Goal: Task Accomplishment & Management: Use online tool/utility

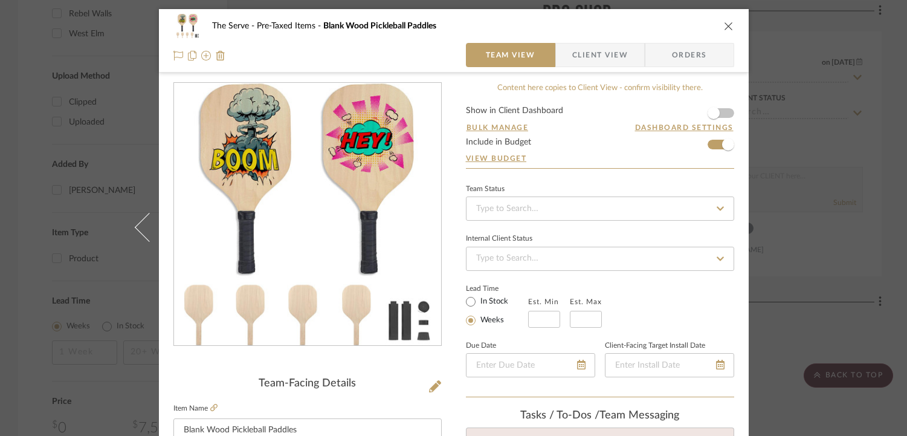
scroll to position [216, 0]
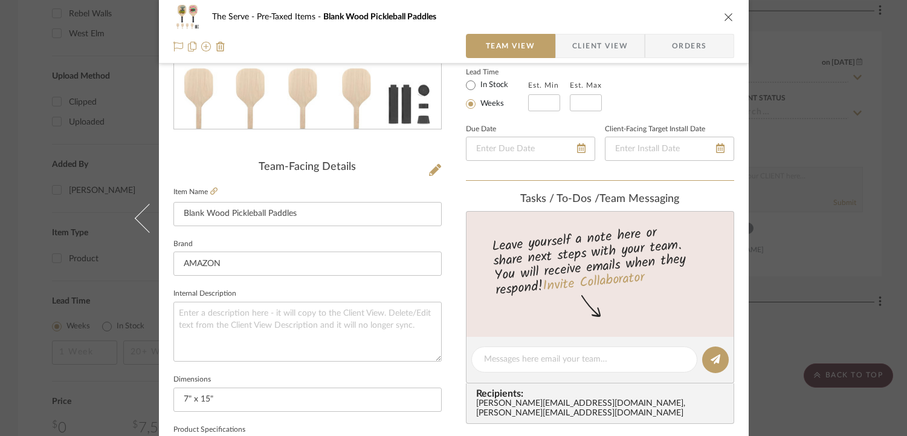
click at [728, 18] on icon "close" at bounding box center [729, 17] width 10 height 10
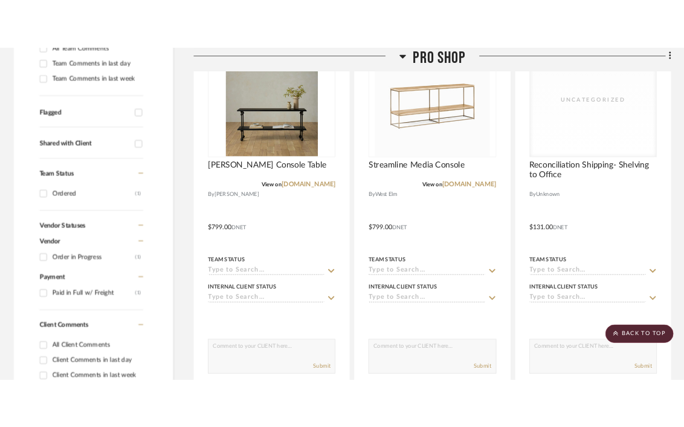
scroll to position [305, 0]
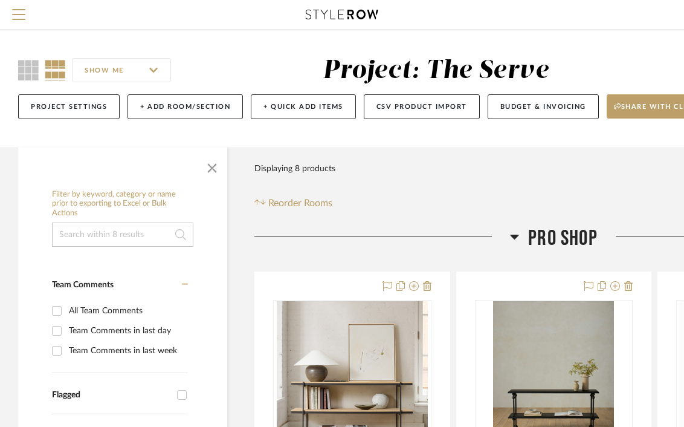
scroll to position [219, 0]
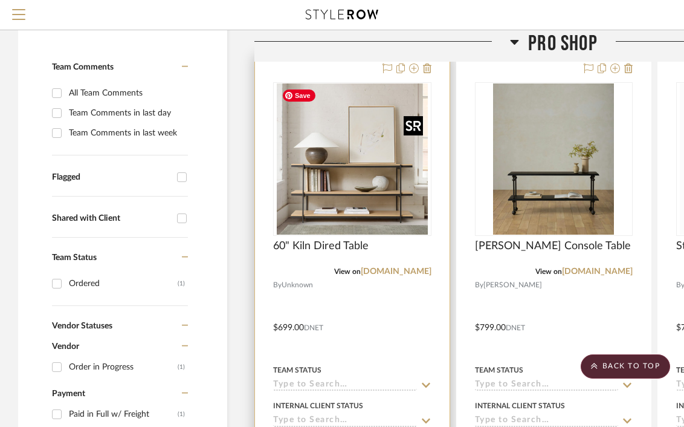
click at [369, 206] on img "0" at bounding box center [352, 158] width 151 height 151
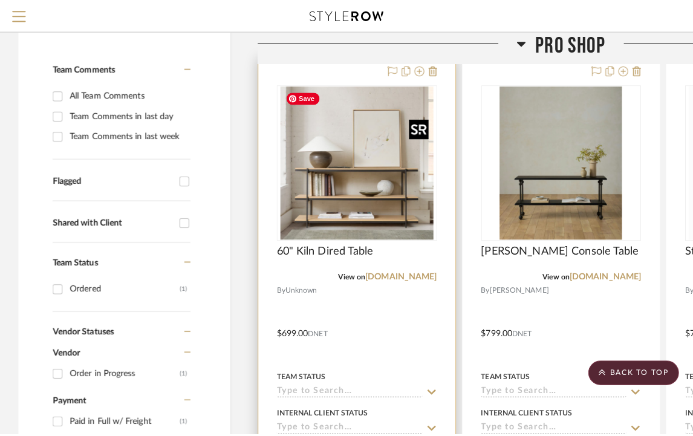
scroll to position [0, 0]
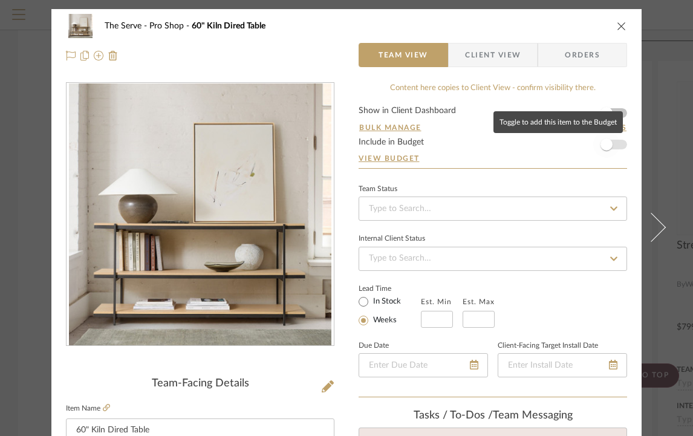
click at [603, 140] on span "button" at bounding box center [606, 144] width 12 height 12
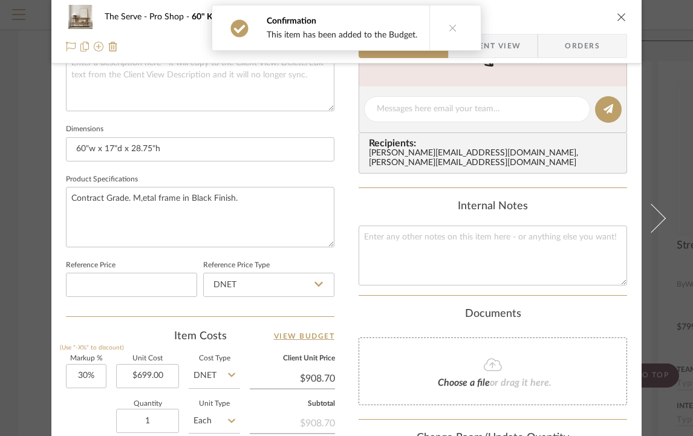
scroll to position [649, 0]
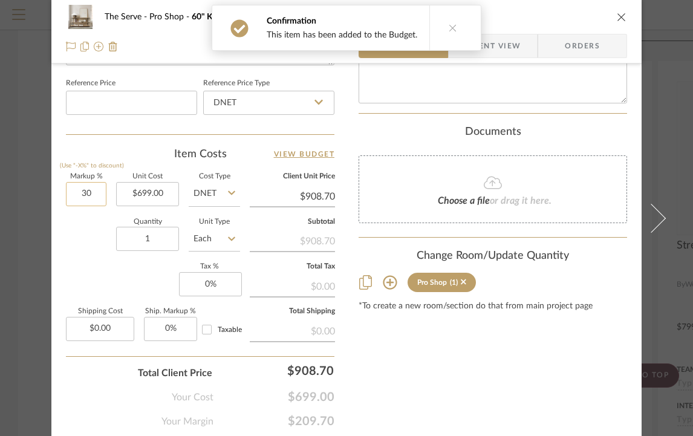
click at [71, 194] on input "30" at bounding box center [86, 194] width 41 height 24
type input "0%"
click at [69, 232] on div "Quantity 1 Unit Type Each" at bounding box center [153, 240] width 174 height 43
type input "$699.00"
click at [107, 328] on input "0.00" at bounding box center [100, 329] width 68 height 24
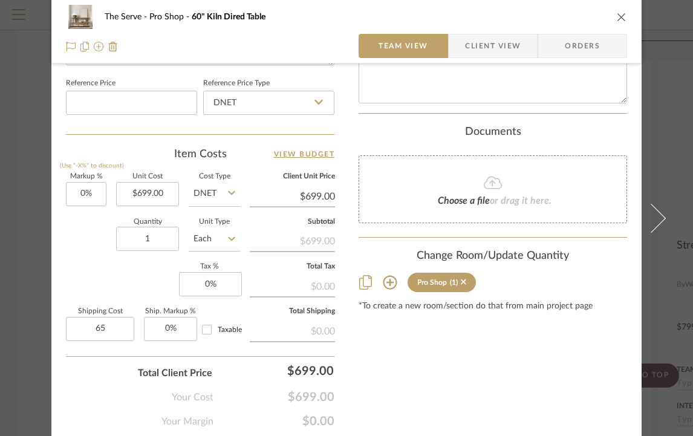
type input "$65.00"
click at [137, 281] on div "Markup % (Use "-X%" to discount) 0% Unit Cost $699.00 Cost Type DNET Client Uni…" at bounding box center [200, 262] width 268 height 177
click at [91, 328] on input "65.00" at bounding box center [100, 329] width 68 height 24
type input "$75.00"
click at [125, 289] on div "Markup % (Use "-X%" to discount) 0% Unit Cost $699.00 Cost Type DNET Client Uni…" at bounding box center [200, 262] width 268 height 177
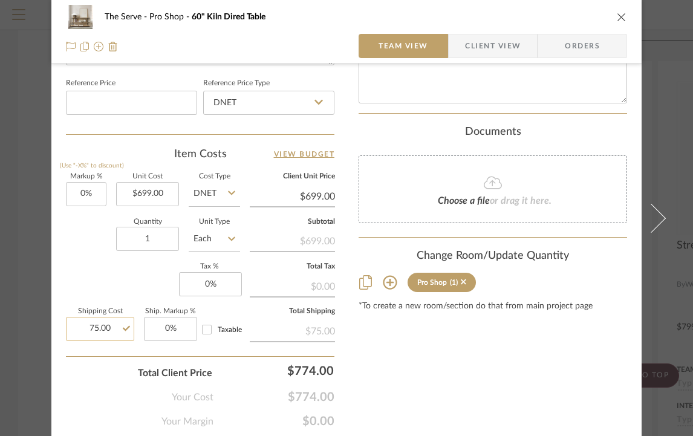
click at [91, 325] on input "75.00" at bounding box center [100, 329] width 68 height 24
type input "$75.00"
click at [135, 291] on div "Markup % (Use "-X%" to discount) 0% Unit Cost $699.00 Cost Type DNET Client Uni…" at bounding box center [200, 262] width 268 height 177
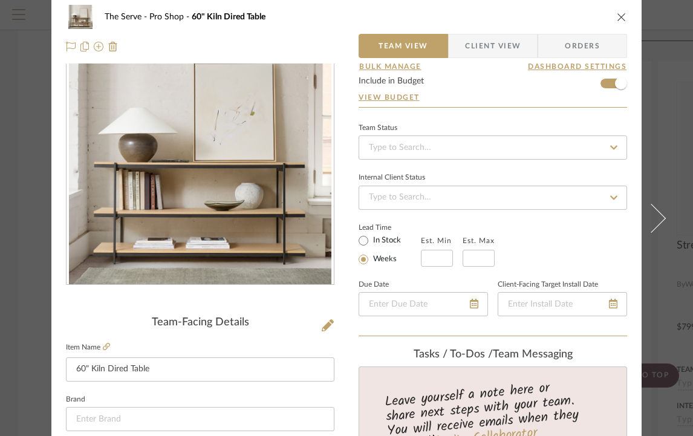
scroll to position [0, 0]
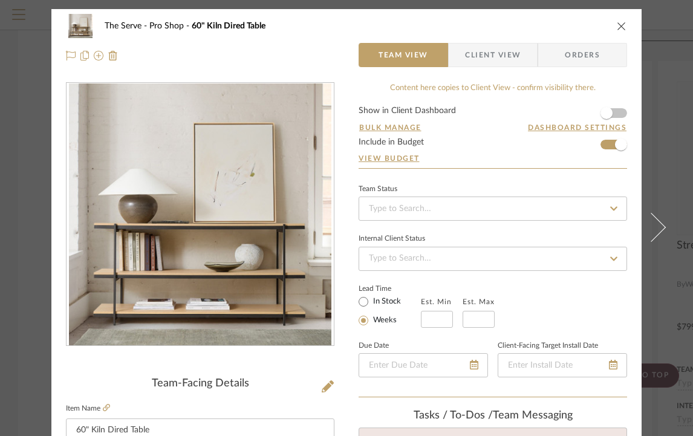
click at [617, 30] on icon "close" at bounding box center [622, 26] width 10 height 10
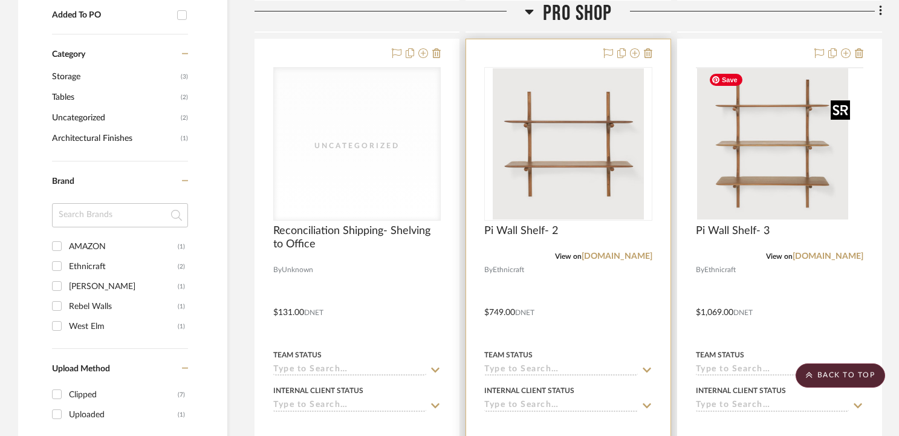
scroll to position [846, 0]
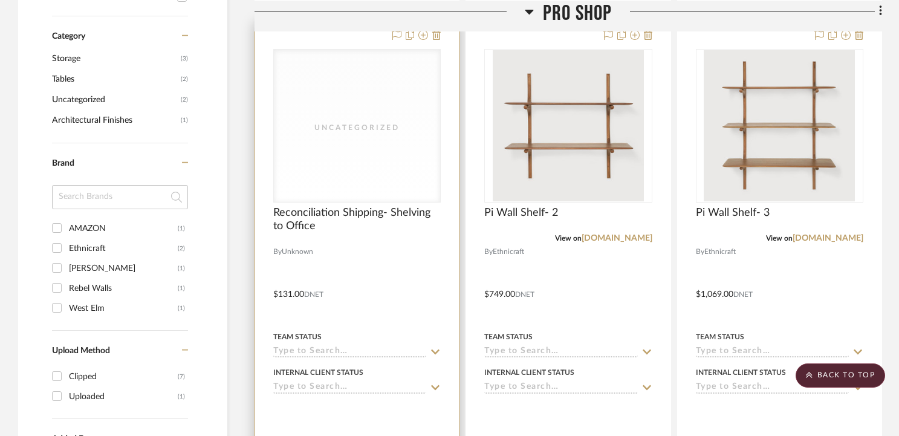
click at [400, 180] on div "Uncategorized" at bounding box center [357, 126] width 166 height 152
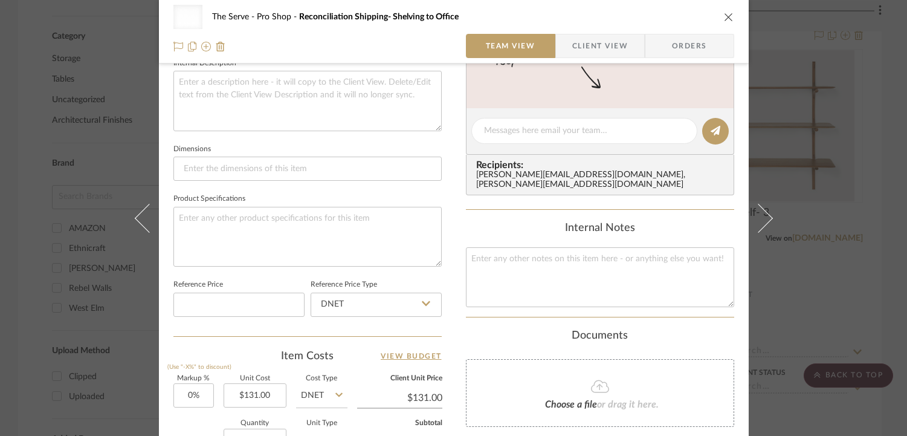
scroll to position [0, 0]
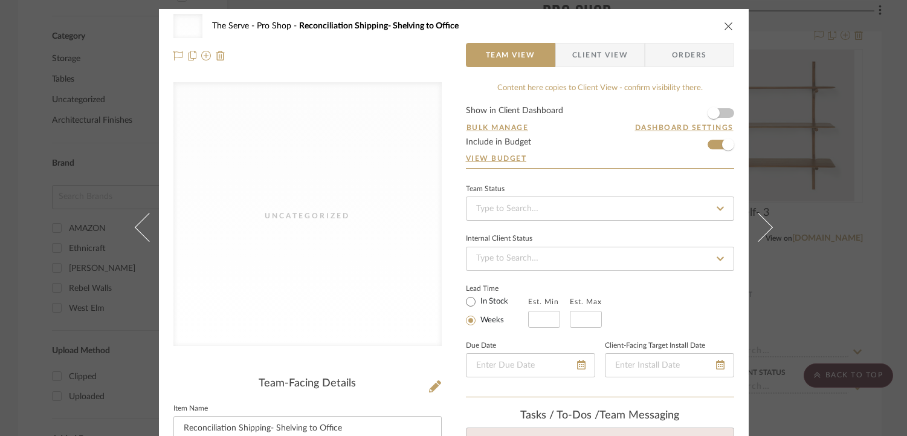
click at [692, 27] on div "Uncategorized The Serve Pro Shop Reconciliation Shipping- Shelving to Office" at bounding box center [454, 26] width 561 height 24
click at [692, 31] on button "close" at bounding box center [729, 26] width 11 height 11
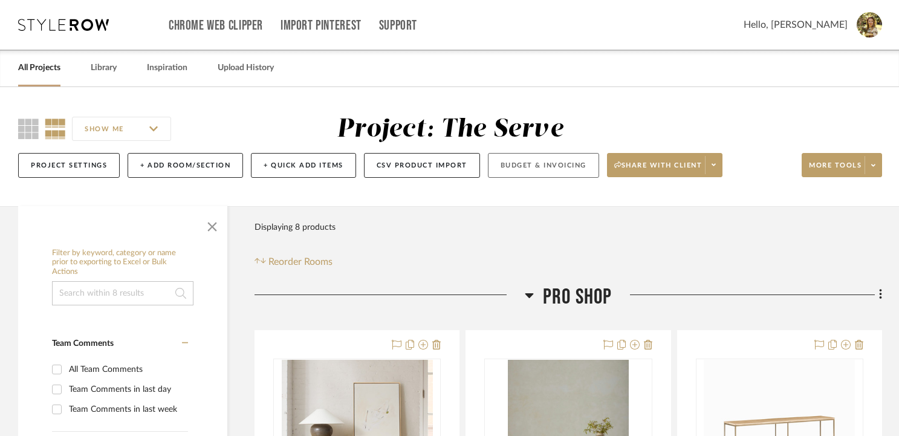
click at [544, 164] on button "Budget & Invoicing" at bounding box center [543, 165] width 111 height 25
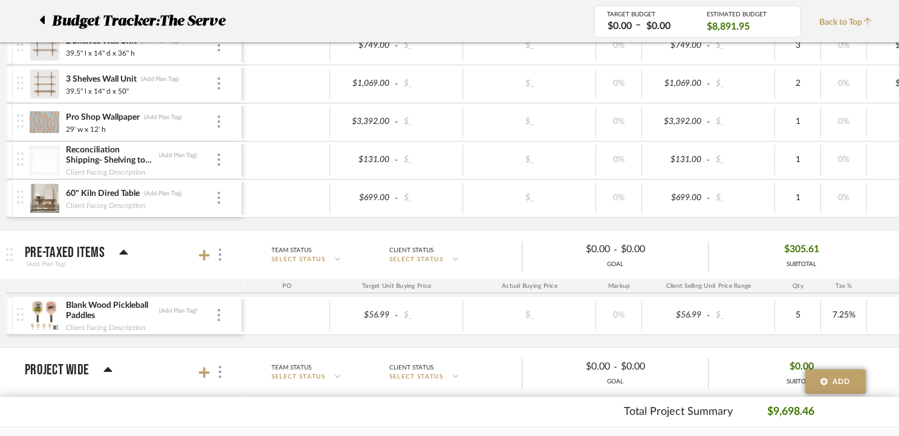
scroll to position [276, 0]
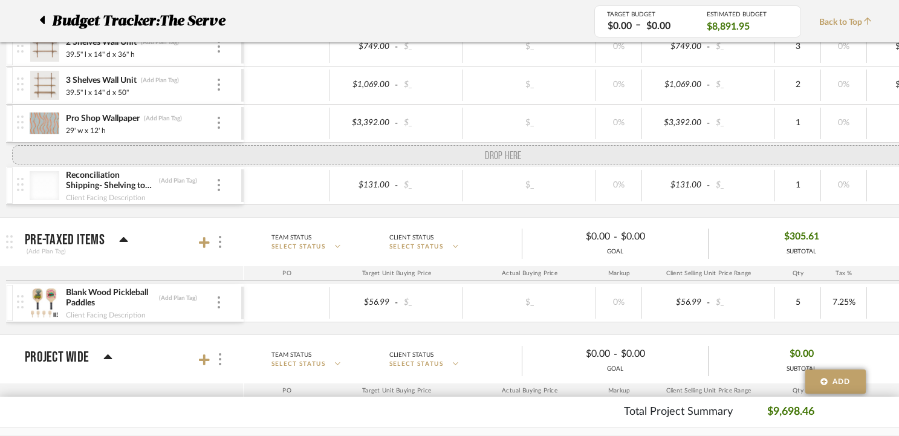
drag, startPoint x: 16, startPoint y: 197, endPoint x: 13, endPoint y: 169, distance: 28.0
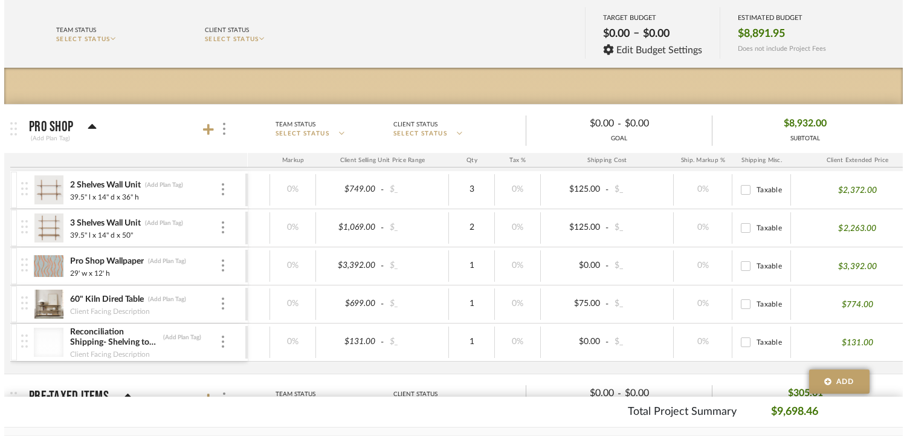
scroll to position [0, 0]
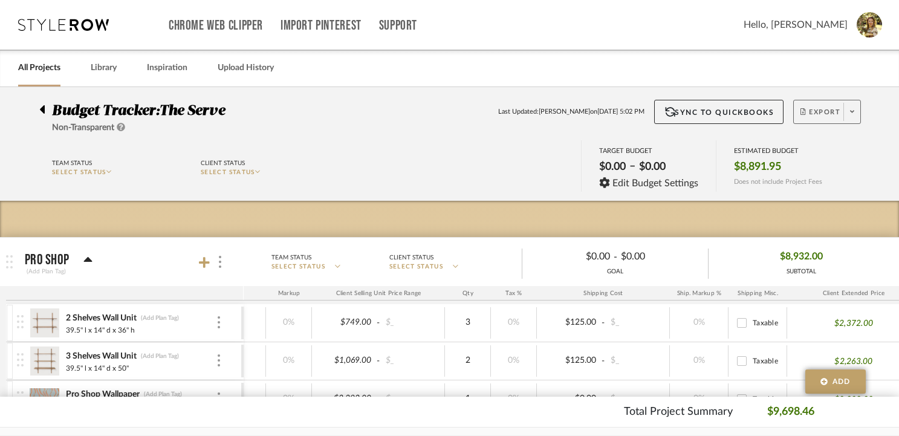
click at [692, 108] on span "Export" at bounding box center [820, 117] width 40 height 18
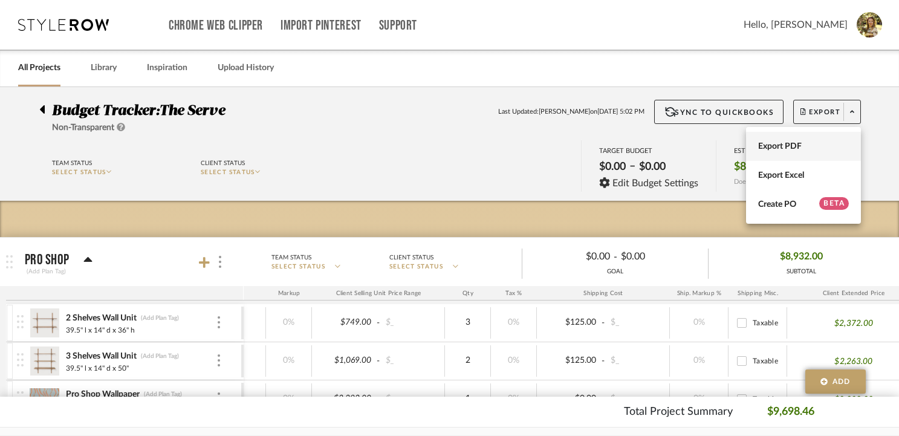
click at [692, 143] on span "Export PDF" at bounding box center [803, 146] width 91 height 10
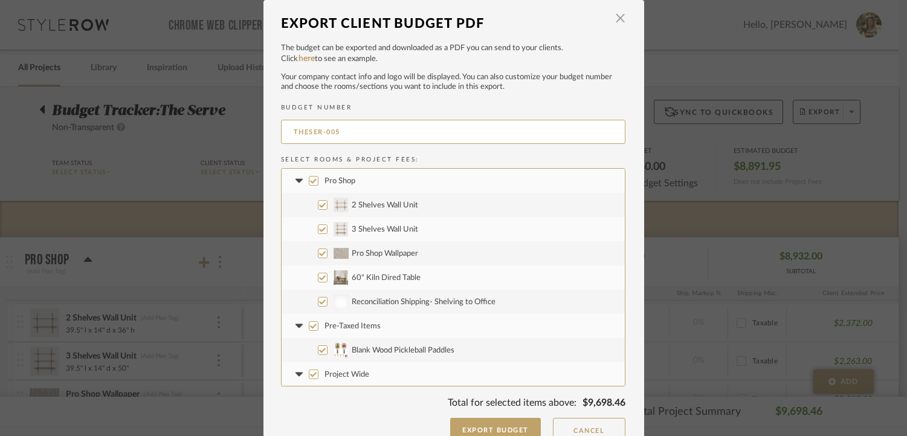
click at [342, 204] on img at bounding box center [341, 205] width 15 height 15
click at [328, 204] on input "2 Shelves Wall Unit" at bounding box center [323, 205] width 10 height 10
checkbox input "false"
click at [349, 237] on label "3 Shelves Wall Unit" at bounding box center [453, 229] width 343 height 24
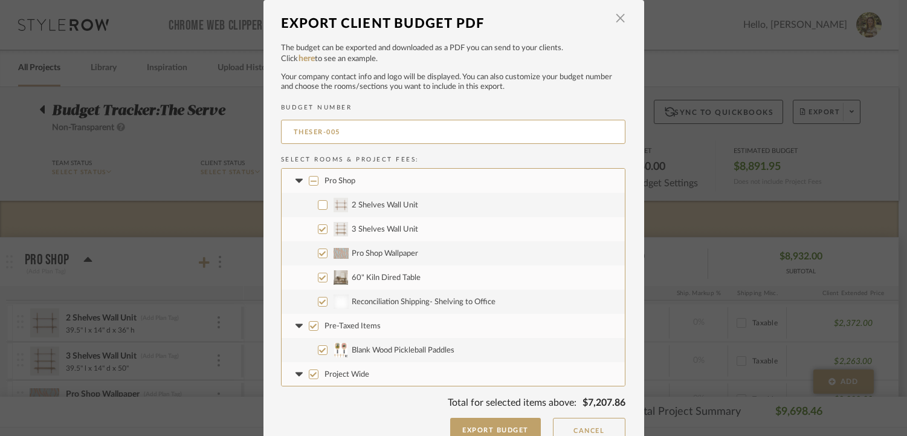
click at [328, 234] on input "3 Shelves Wall Unit" at bounding box center [323, 229] width 10 height 10
checkbox input "false"
click at [348, 248] on label "Pro Shop Wallpaper" at bounding box center [453, 253] width 343 height 24
click at [328, 248] on input "Pro Shop Wallpaper" at bounding box center [323, 253] width 10 height 10
checkbox input "false"
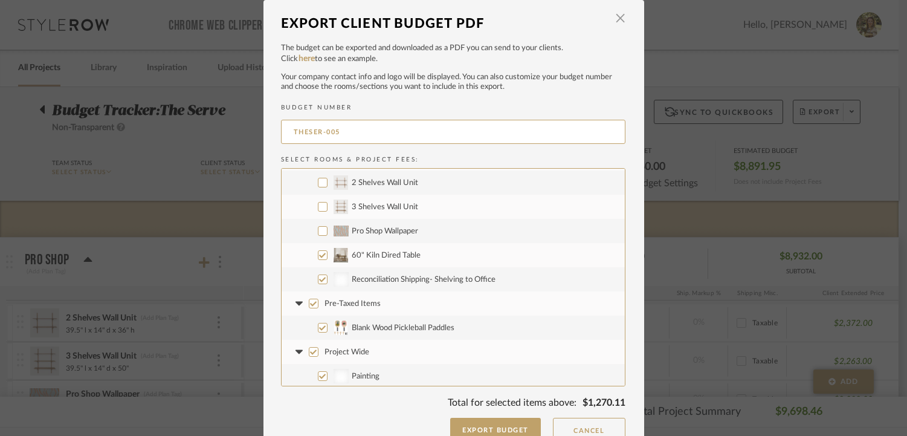
click at [363, 356] on span "Project Wide" at bounding box center [347, 352] width 45 height 8
click at [319, 356] on input "Project Wide" at bounding box center [314, 352] width 10 height 10
checkbox input "false"
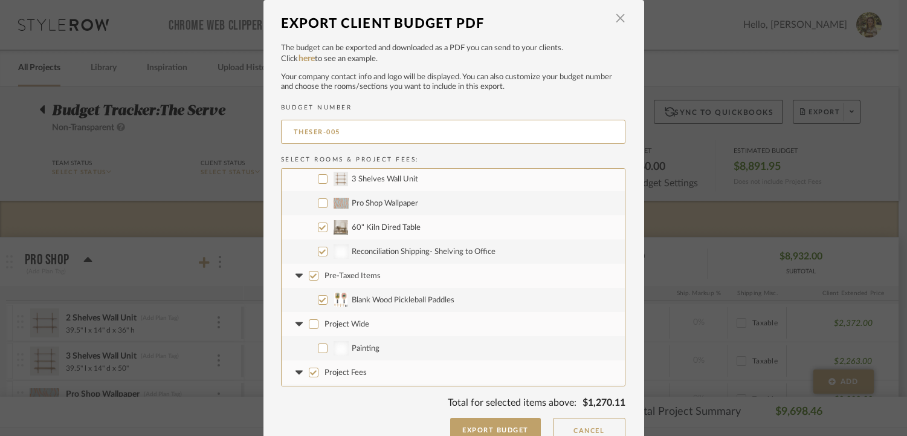
scroll to position [73, 0]
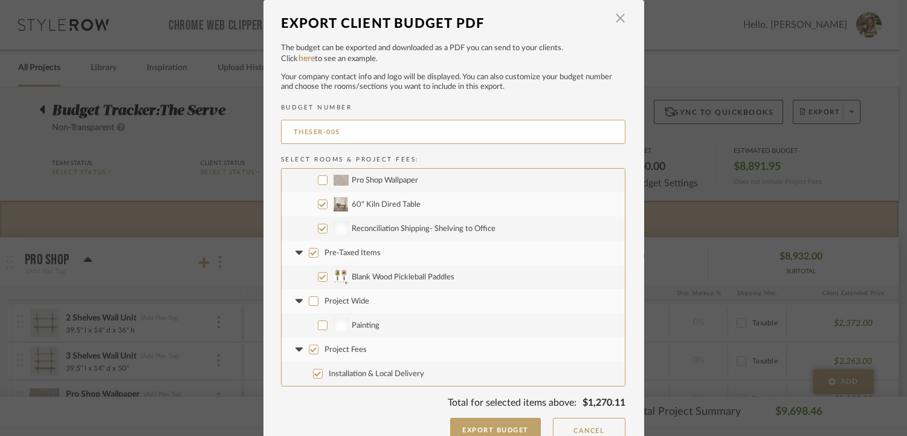
click at [404, 352] on label "Project Fees" at bounding box center [453, 349] width 343 height 24
click at [319, 352] on input "Project Fees" at bounding box center [314, 350] width 10 height 10
checkbox input "false"
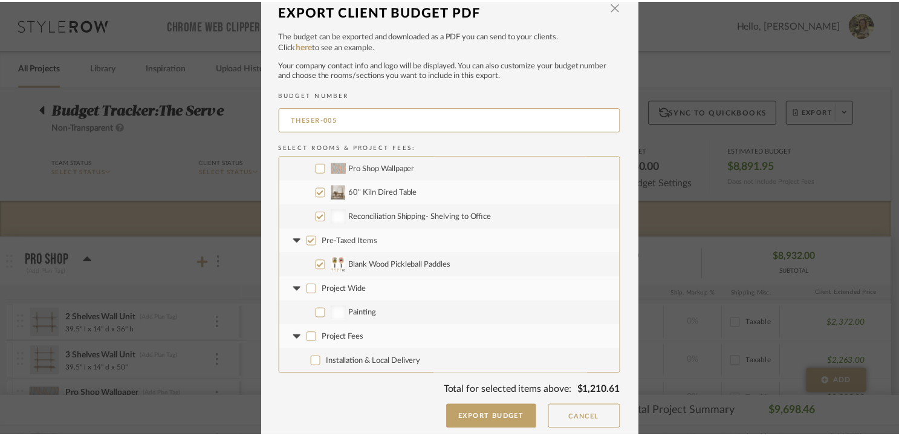
scroll to position [18, 0]
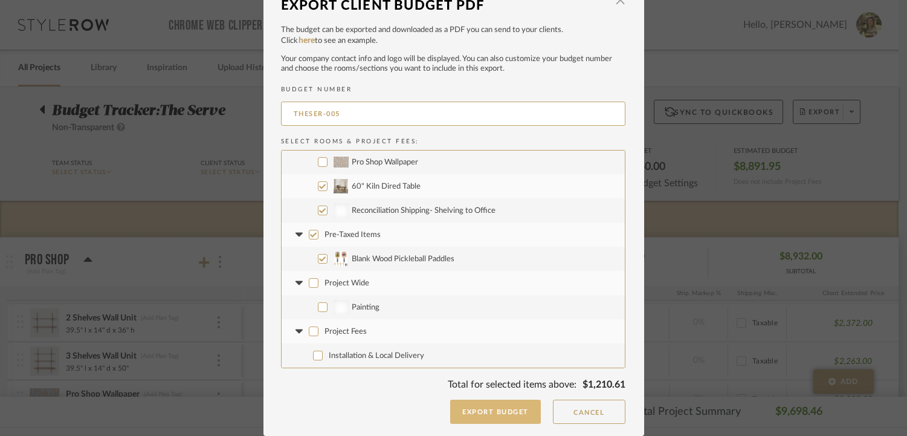
click at [487, 412] on button "Export Budget" at bounding box center [495, 412] width 91 height 24
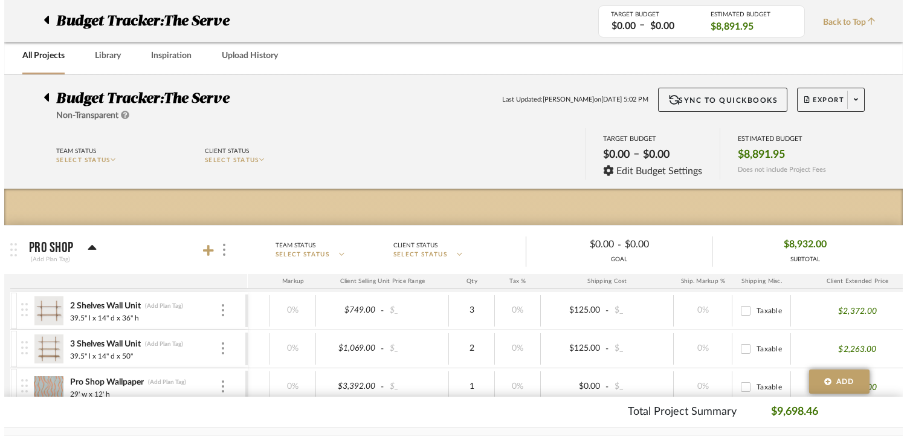
scroll to position [0, 0]
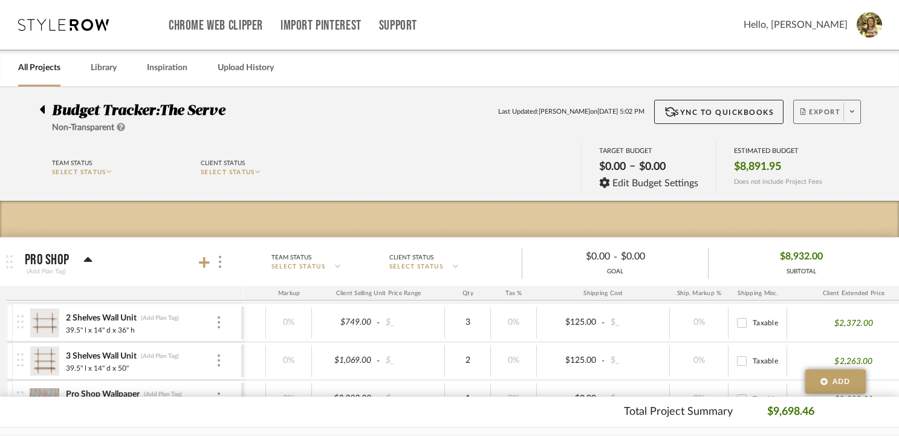
click at [692, 111] on span "Export" at bounding box center [820, 117] width 40 height 18
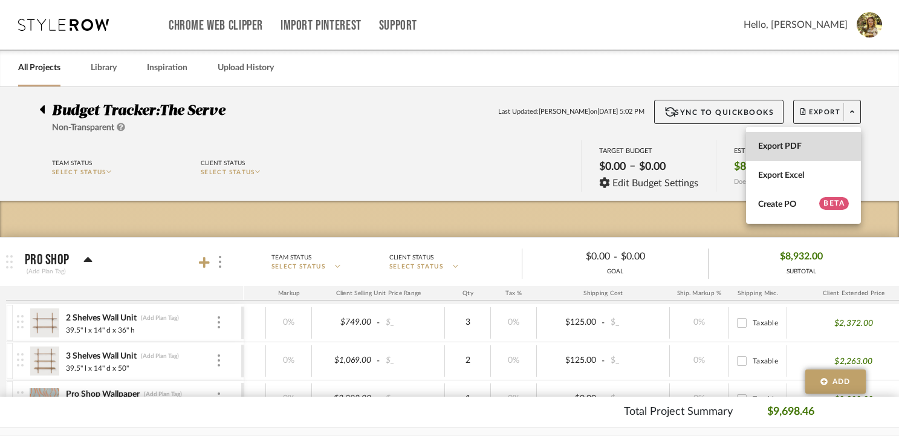
click at [692, 140] on button "Export PDF" at bounding box center [803, 146] width 115 height 29
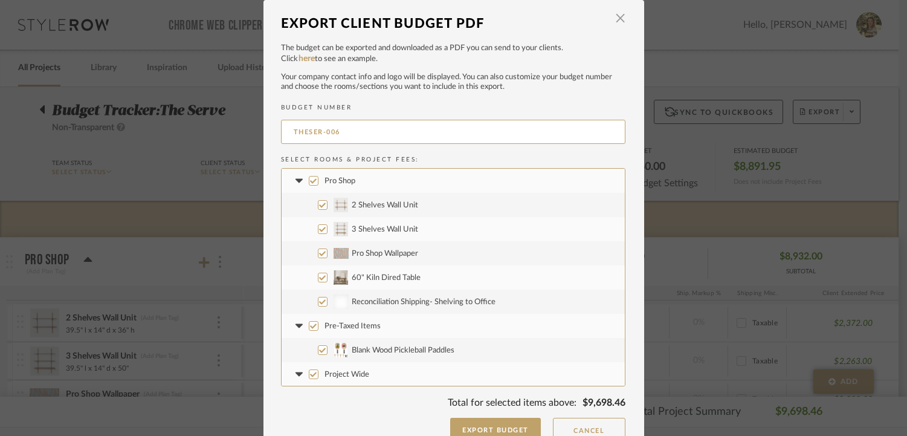
click at [336, 177] on span "Pro Shop" at bounding box center [340, 181] width 31 height 8
click at [319, 177] on input "Pro Shop" at bounding box center [314, 181] width 10 height 10
checkbox input "false"
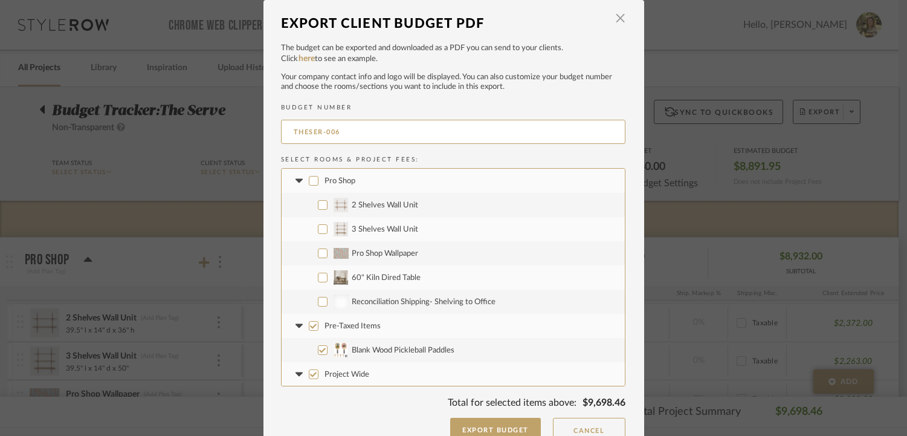
checkbox input "false"
click at [349, 306] on label "Reconciliation Shipping- Shelving to Office" at bounding box center [453, 302] width 343 height 24
click at [328, 306] on input "Reconciliation Shipping- Shelving to Office" at bounding box center [323, 302] width 10 height 10
checkbox input "true"
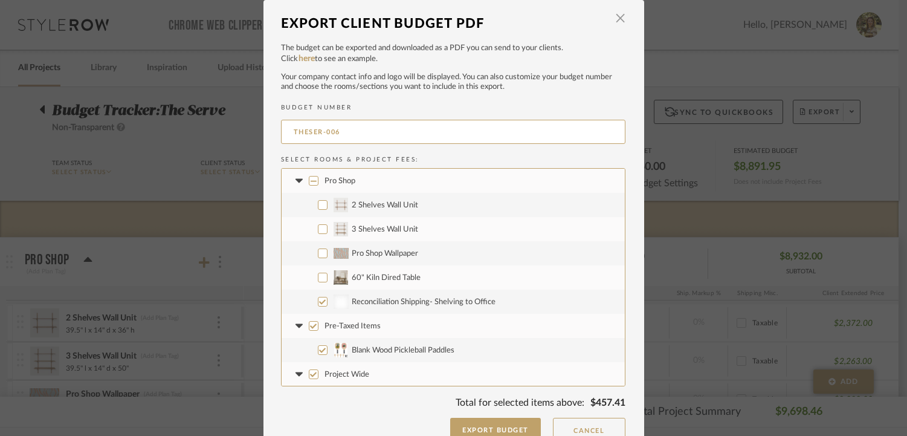
click at [353, 281] on label "60" Kiln Dired Table" at bounding box center [453, 277] width 343 height 24
click at [328, 281] on input "60" Kiln Dired Table" at bounding box center [323, 278] width 10 height 10
checkbox input "true"
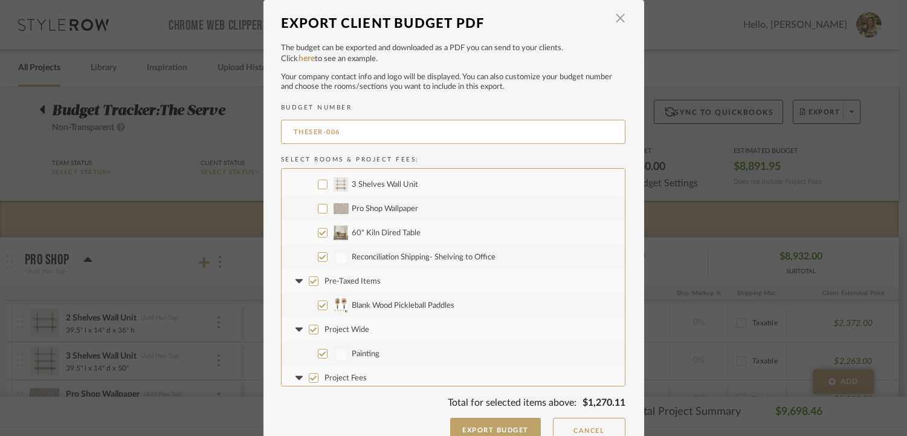
scroll to position [45, 0]
click at [356, 331] on span "Project Wide" at bounding box center [347, 330] width 45 height 8
click at [319, 331] on input "Project Wide" at bounding box center [314, 330] width 10 height 10
checkbox input "false"
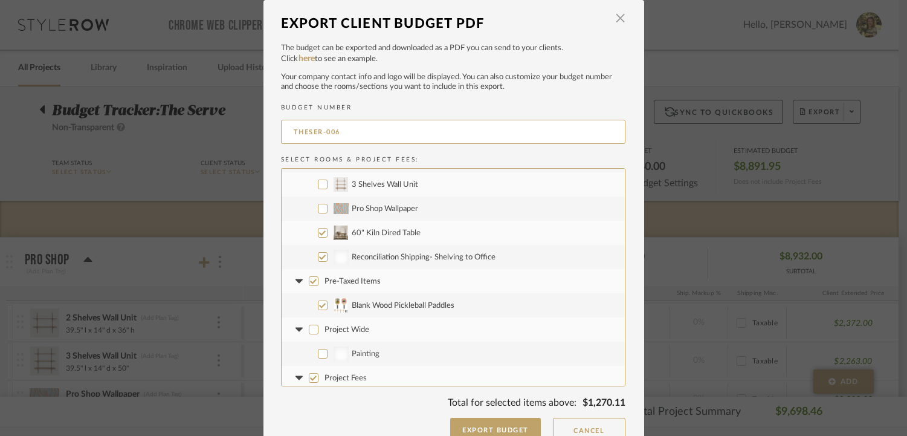
click at [346, 377] on span "Project Fees" at bounding box center [346, 378] width 42 height 8
click at [319, 377] on input "Project Fees" at bounding box center [314, 378] width 10 height 10
checkbox input "false"
click at [348, 137] on input "THESER-006" at bounding box center [453, 132] width 345 height 24
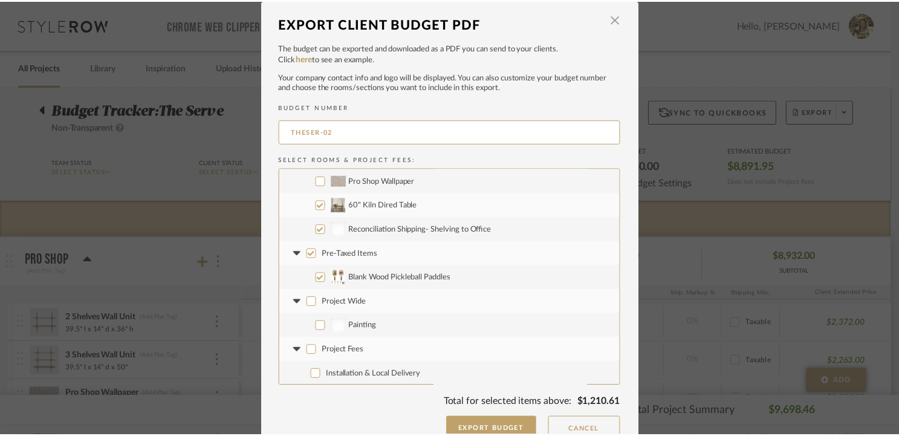
scroll to position [73, 0]
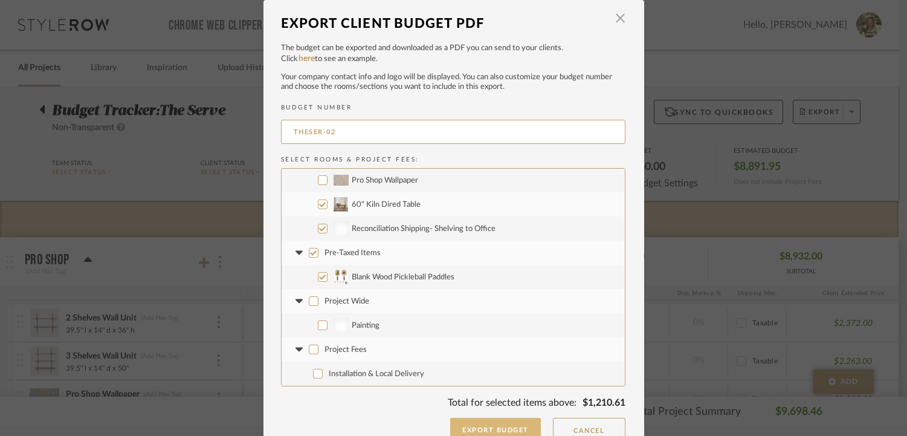
type input "THESER-02"
click at [501, 430] on button "Export Budget" at bounding box center [495, 430] width 91 height 24
